Goal: Task Accomplishment & Management: Complete application form

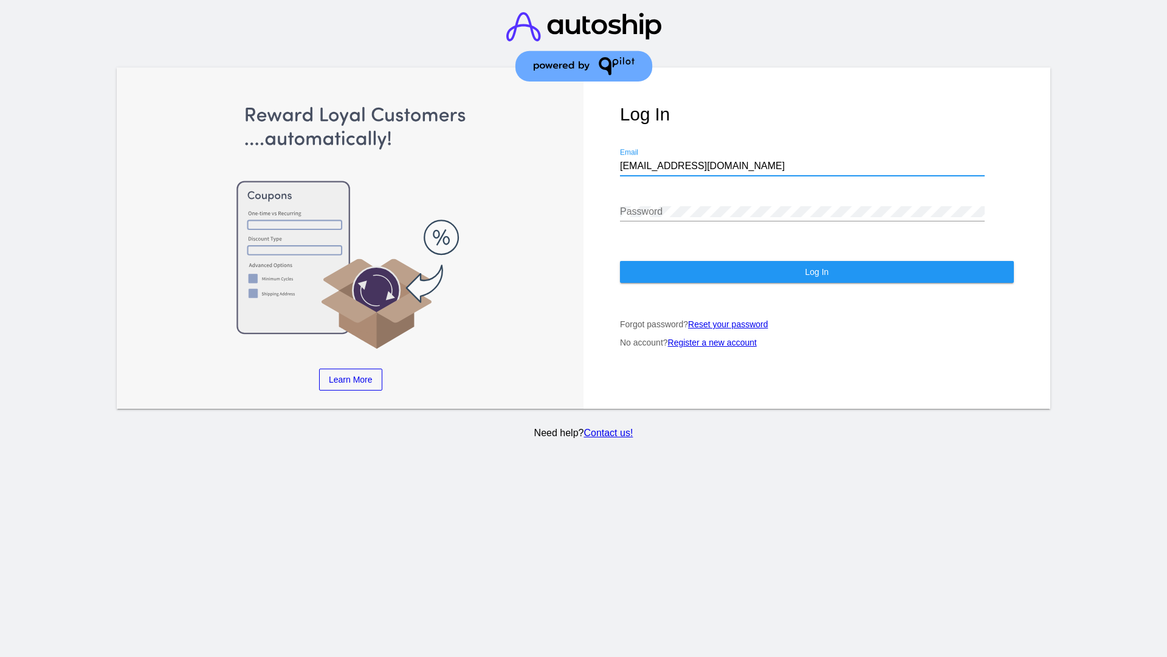
type input "[EMAIL_ADDRESS][DOMAIN_NAME]"
click at [817, 272] on span "Log In" at bounding box center [817, 272] width 24 height 10
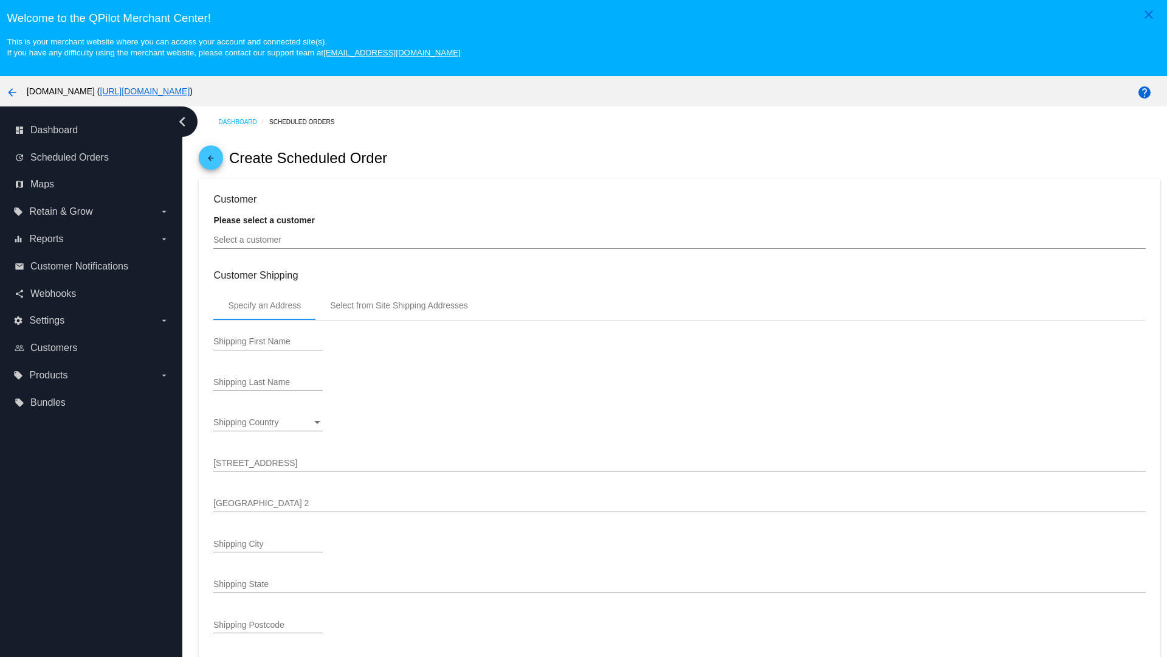
click at [680, 240] on input "Select a customer" at bounding box center [679, 240] width 932 height 10
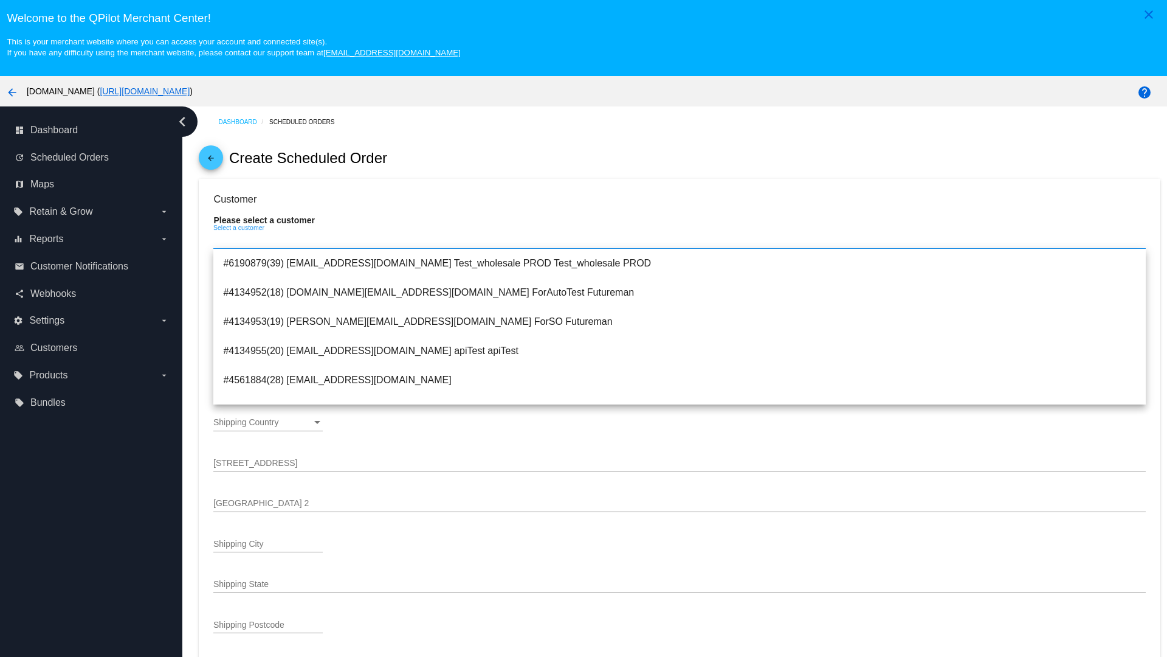
scroll to position [433, 0]
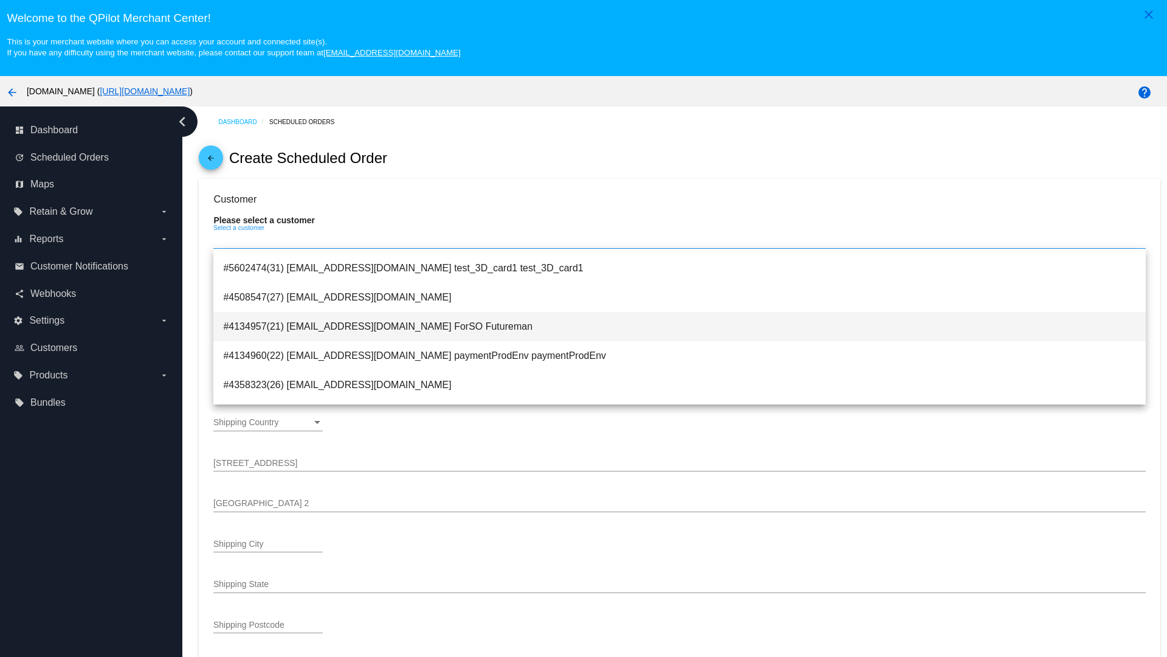
click at [680, 326] on span "#4134957(21) testsoshippingrate@gmail.com ForSO Futureman" at bounding box center [679, 326] width 913 height 29
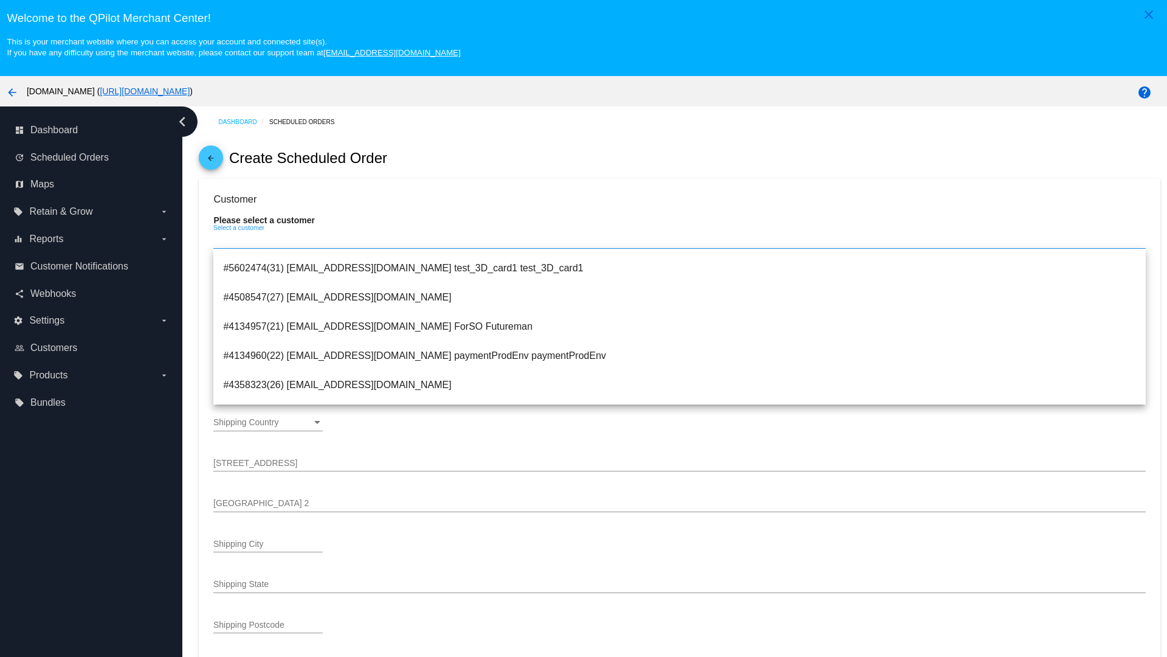
type input "ForSO"
type input "Futureman"
type input "1 Main St 1"
type input "San Jose"
type input "95131"
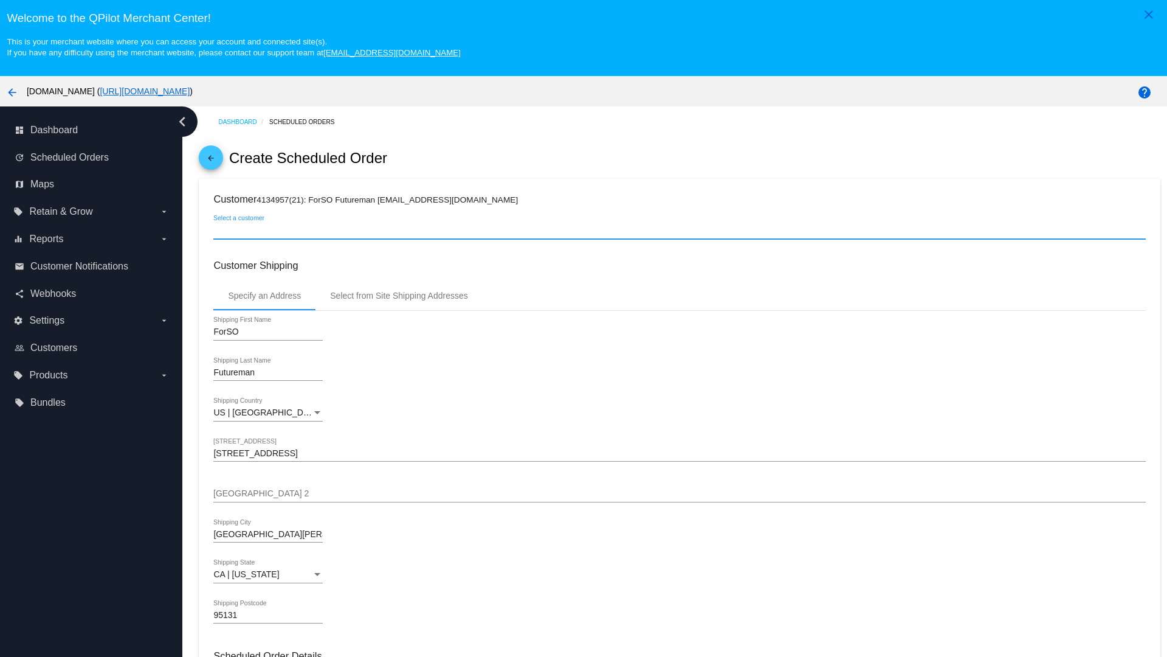
scroll to position [431, 0]
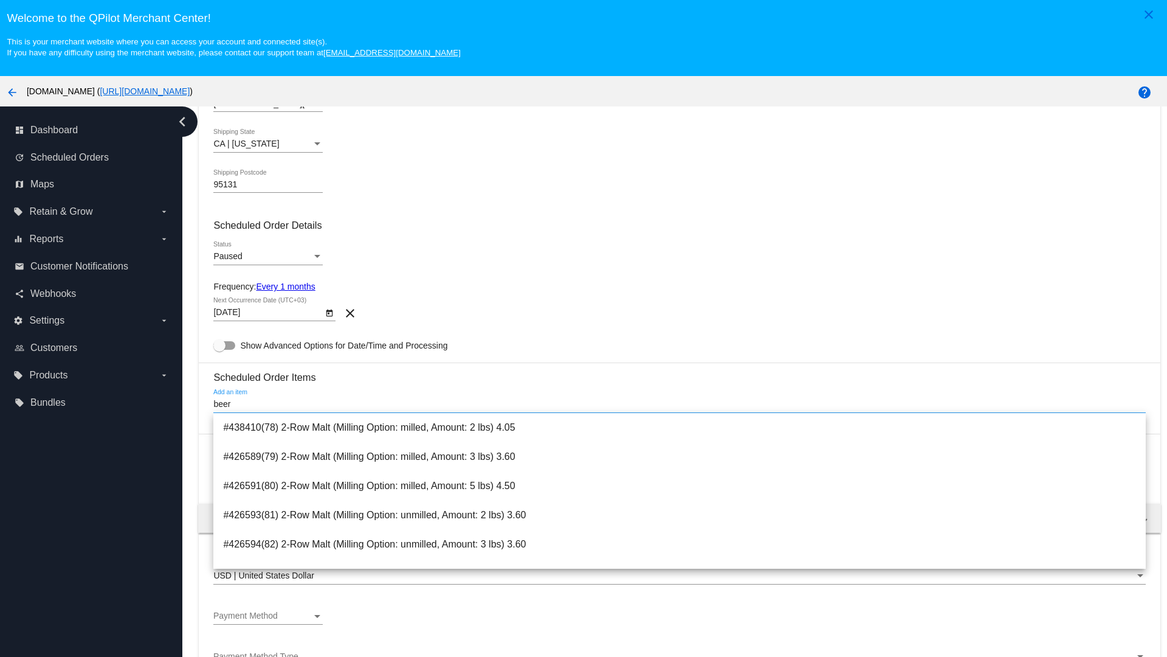
type input "beer"
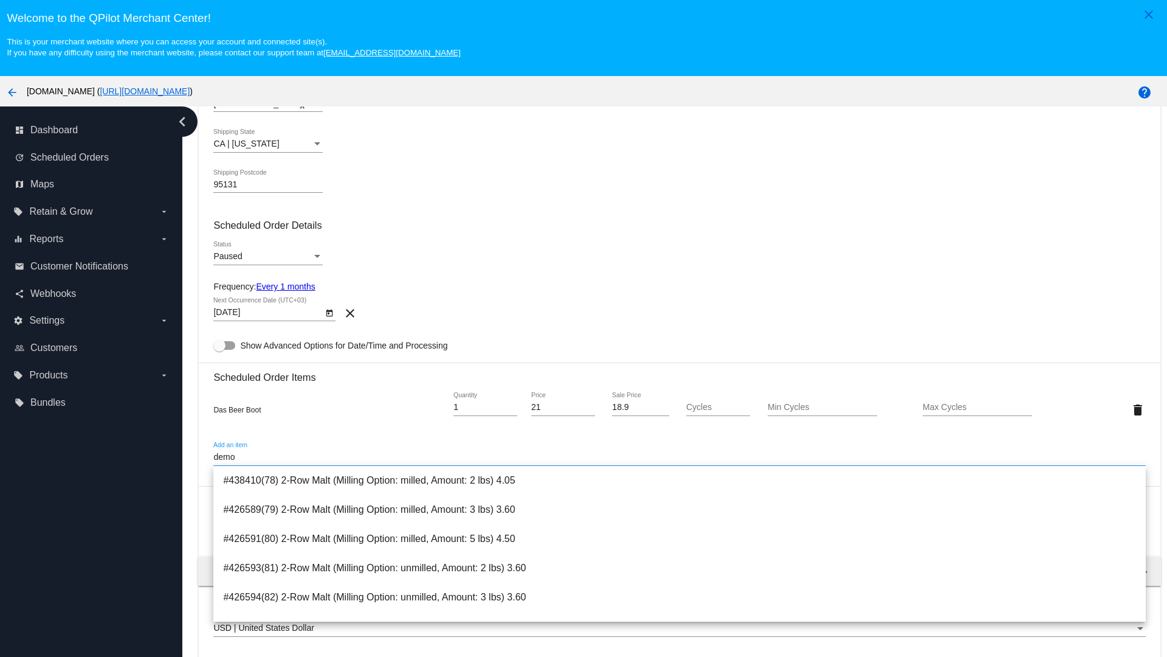
scroll to position [871, 0]
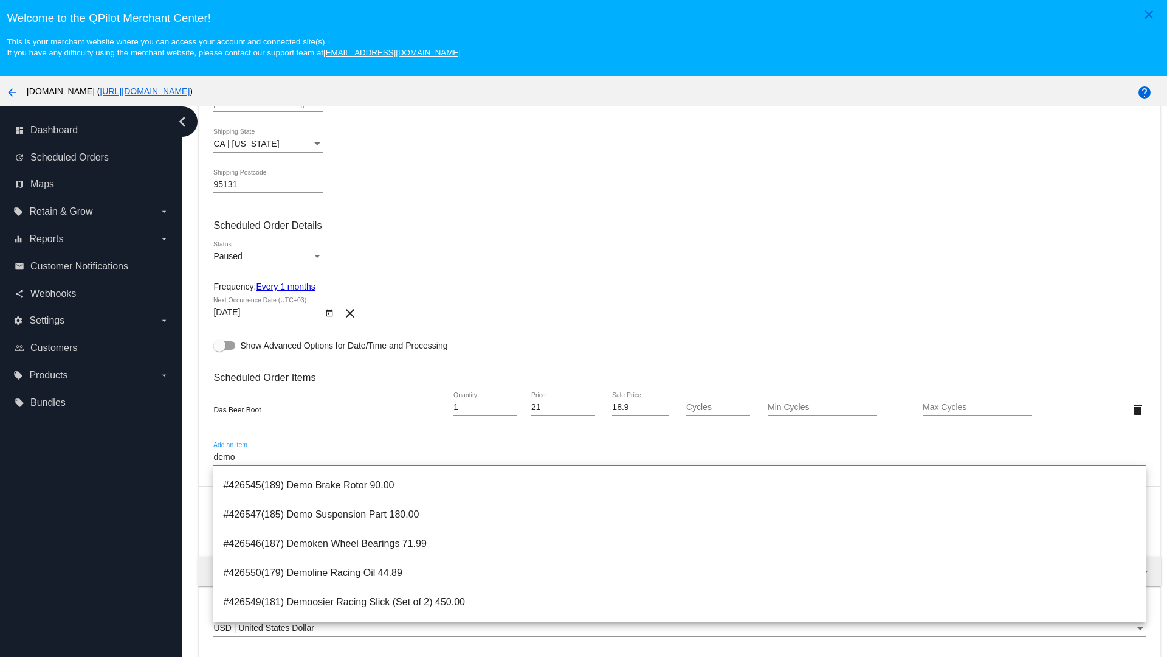
type input "demo"
click at [680, 543] on span "#426546(187) Demoken Wheel Bearings 71.99" at bounding box center [679, 543] width 913 height 29
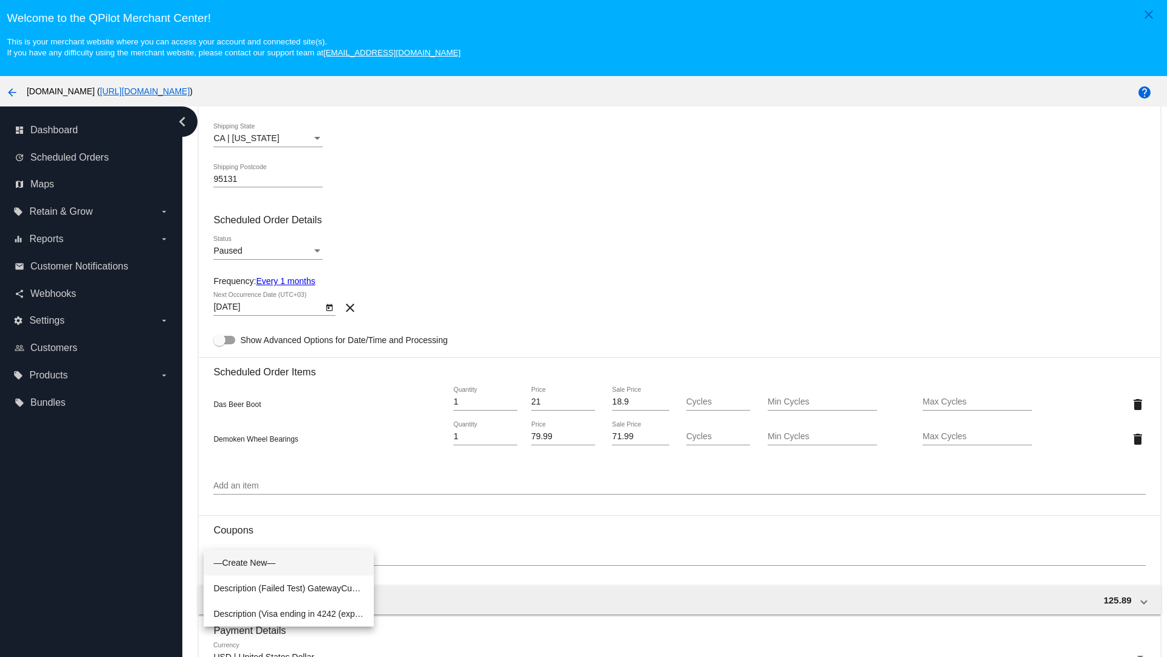
scroll to position [76, 0]
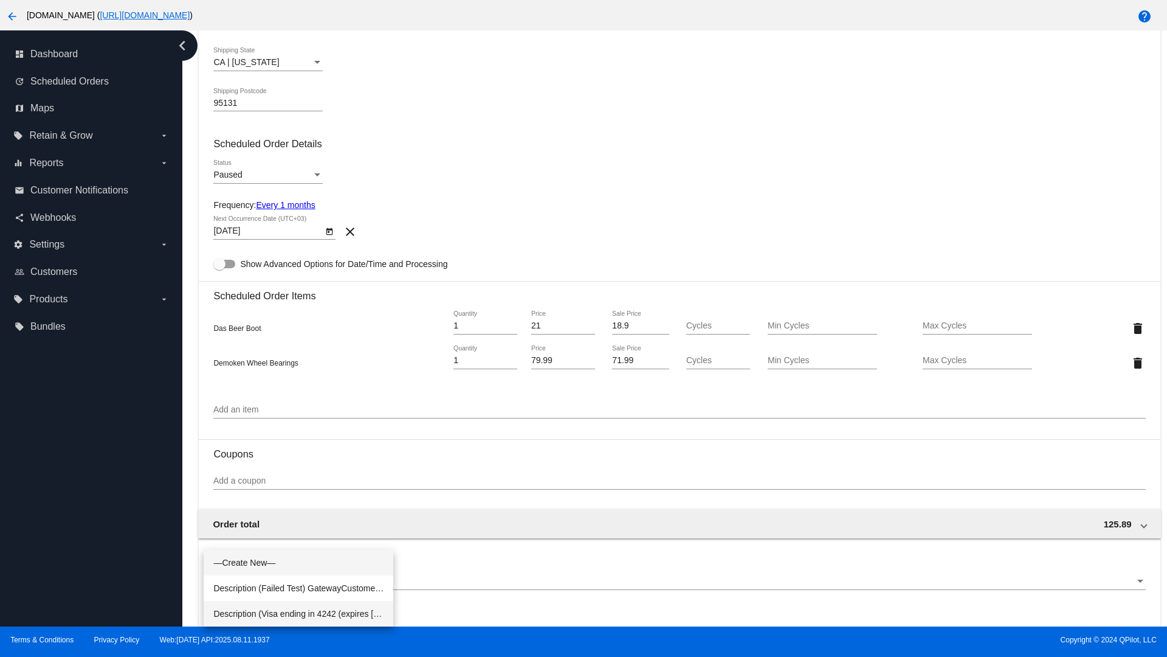
click at [299, 614] on span "Description (Visa ending in 4242 (expires 04/31)) GatewayCustomerId (cus_PIqMMe…" at bounding box center [298, 614] width 170 height 26
